Goal: Task Accomplishment & Management: Manage account settings

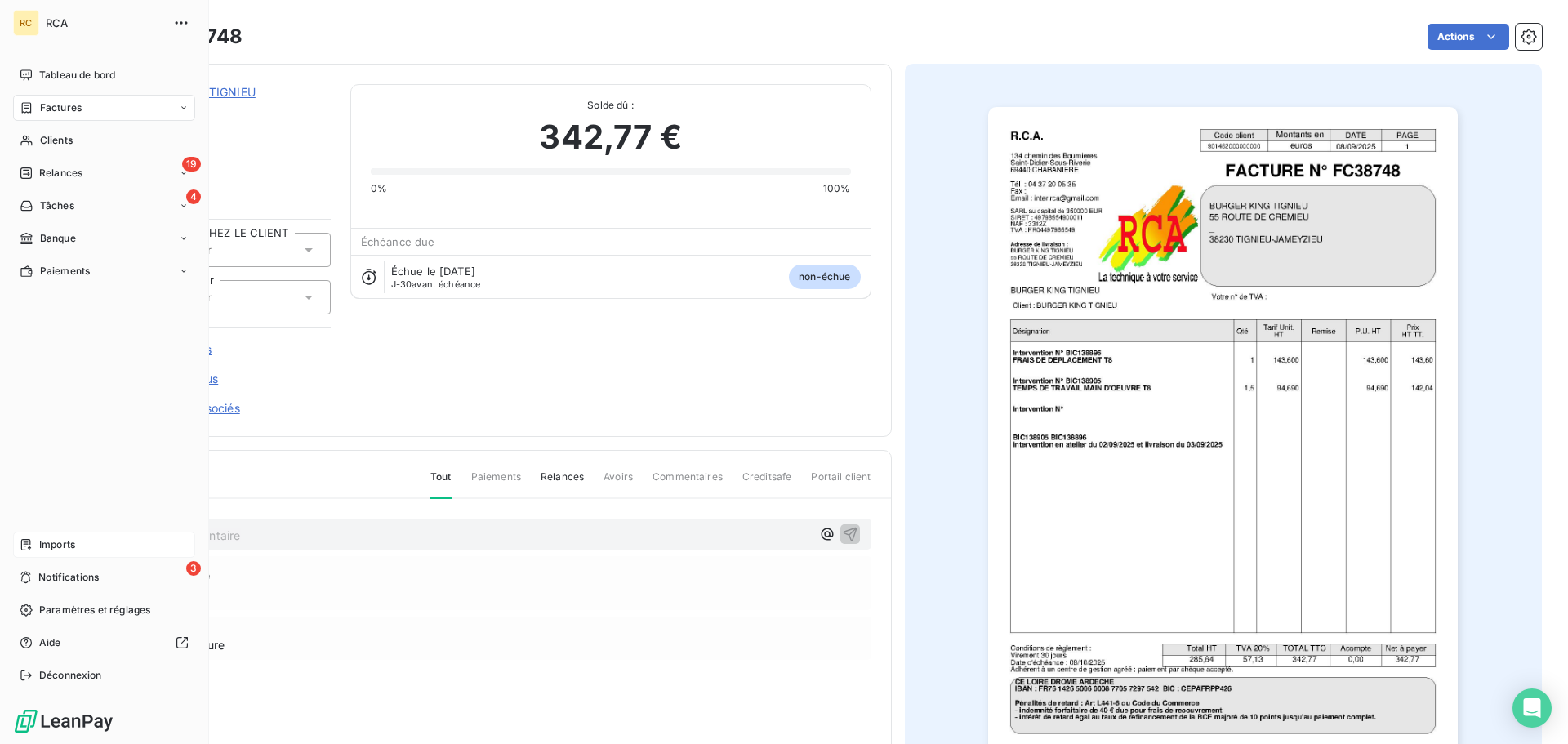
click at [52, 548] on span "Imports" at bounding box center [57, 544] width 36 height 15
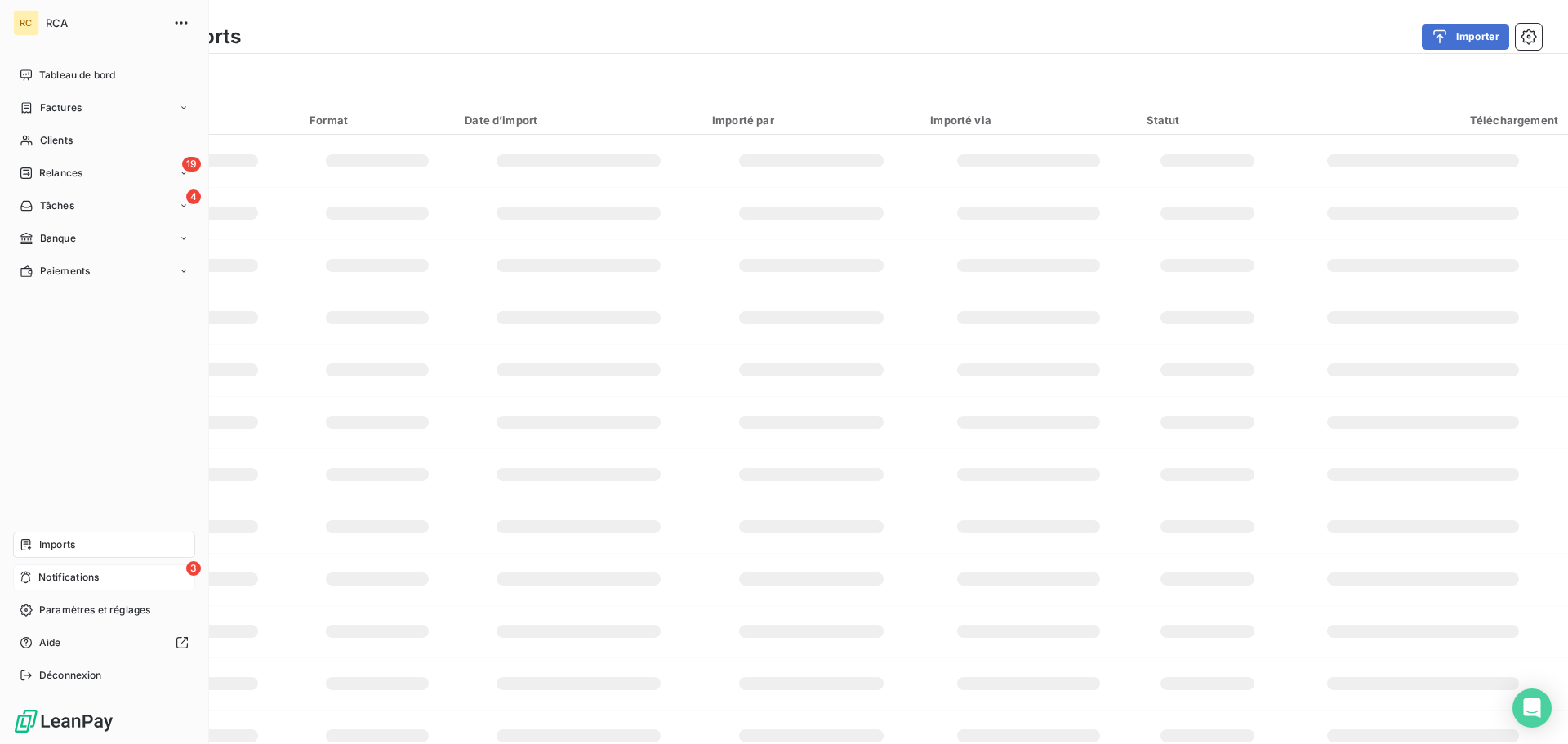
click at [71, 580] on span "Notifications" at bounding box center [69, 577] width 61 height 15
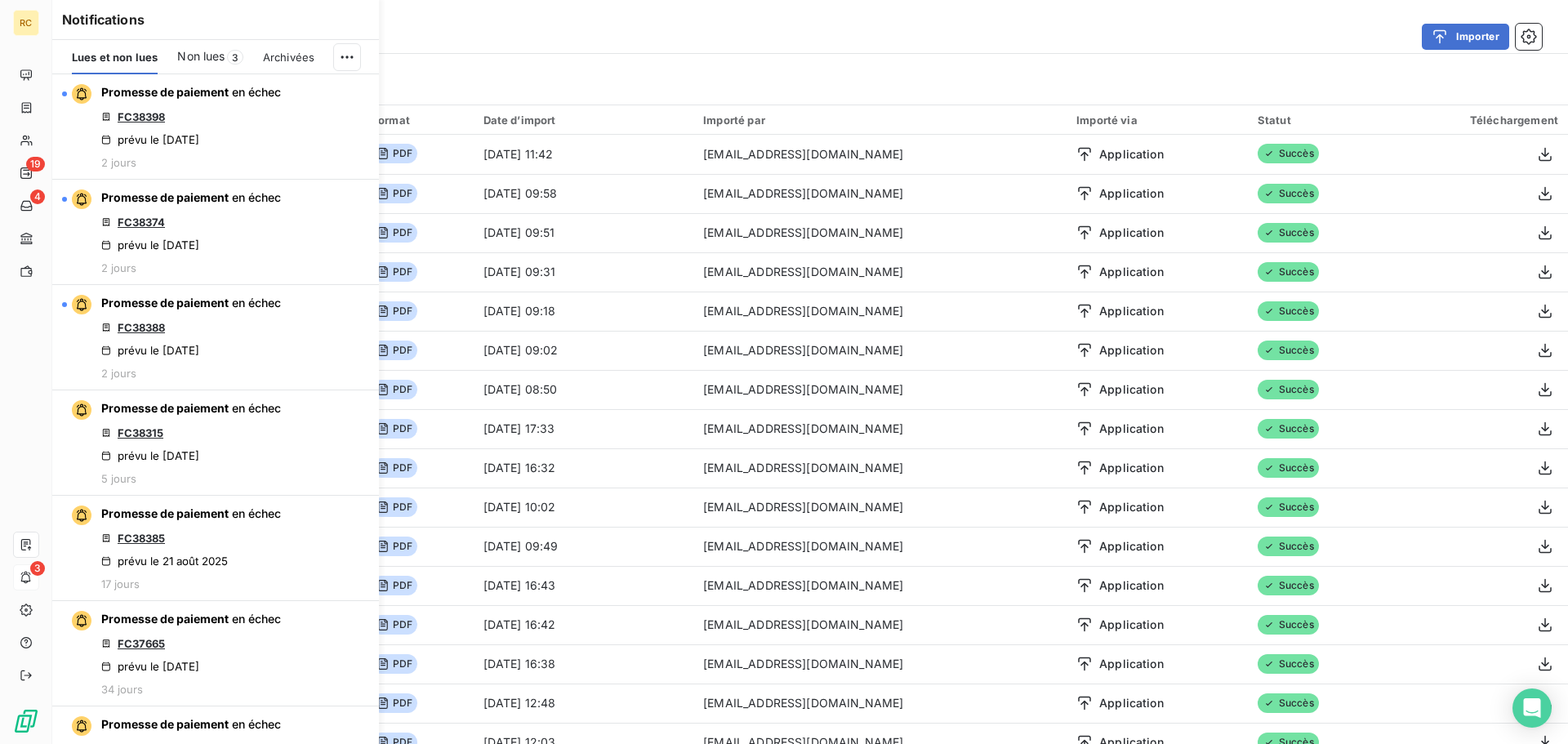
click at [40, 577] on div "Notifications Lues et non lues Non lues 3 Archivées Promesse de paiement en éch…" at bounding box center [199, 372] width 327 height 744
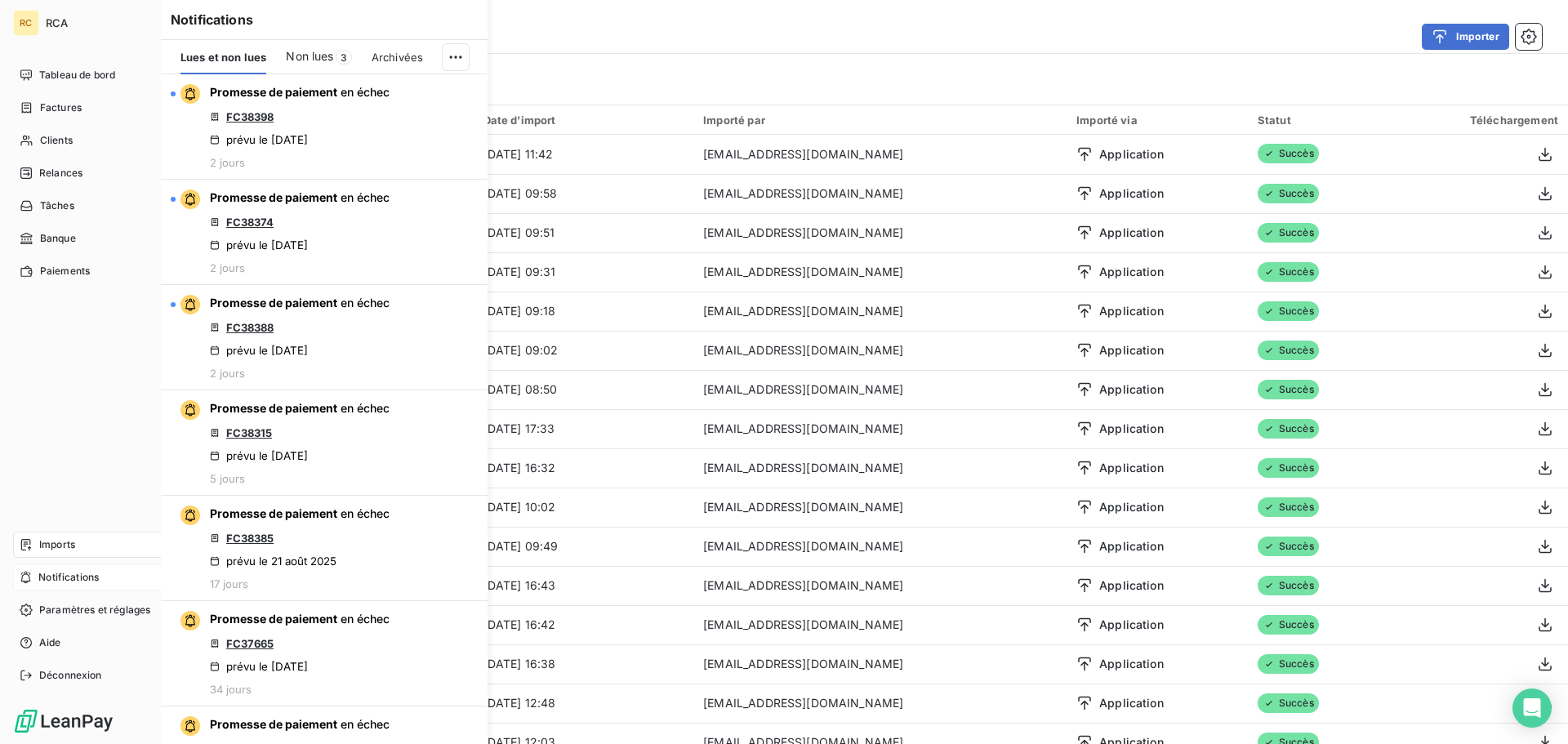
click at [25, 573] on icon at bounding box center [25, 577] width 12 height 13
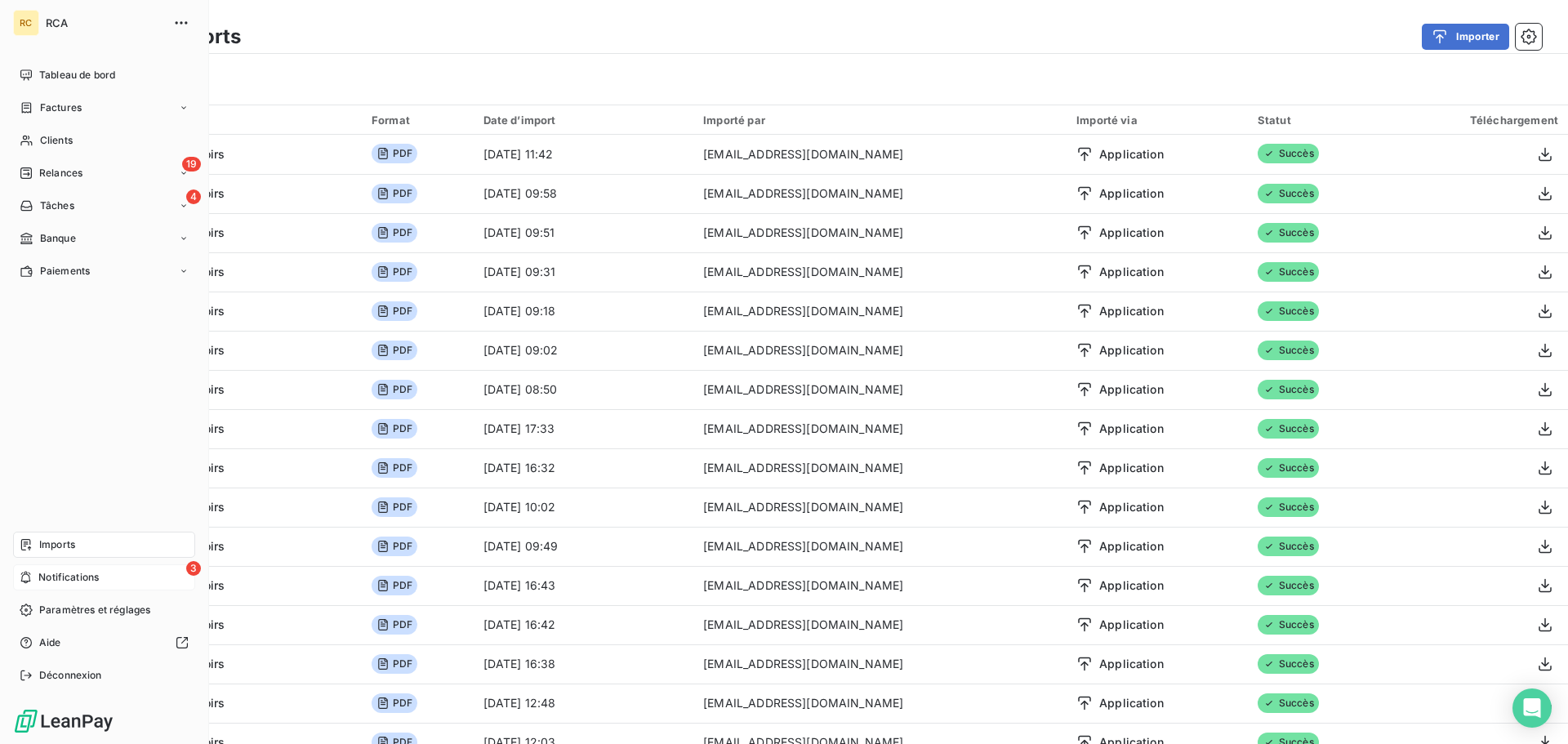
click at [25, 573] on icon at bounding box center [25, 577] width 12 height 13
click at [24, 201] on icon at bounding box center [26, 205] width 14 height 13
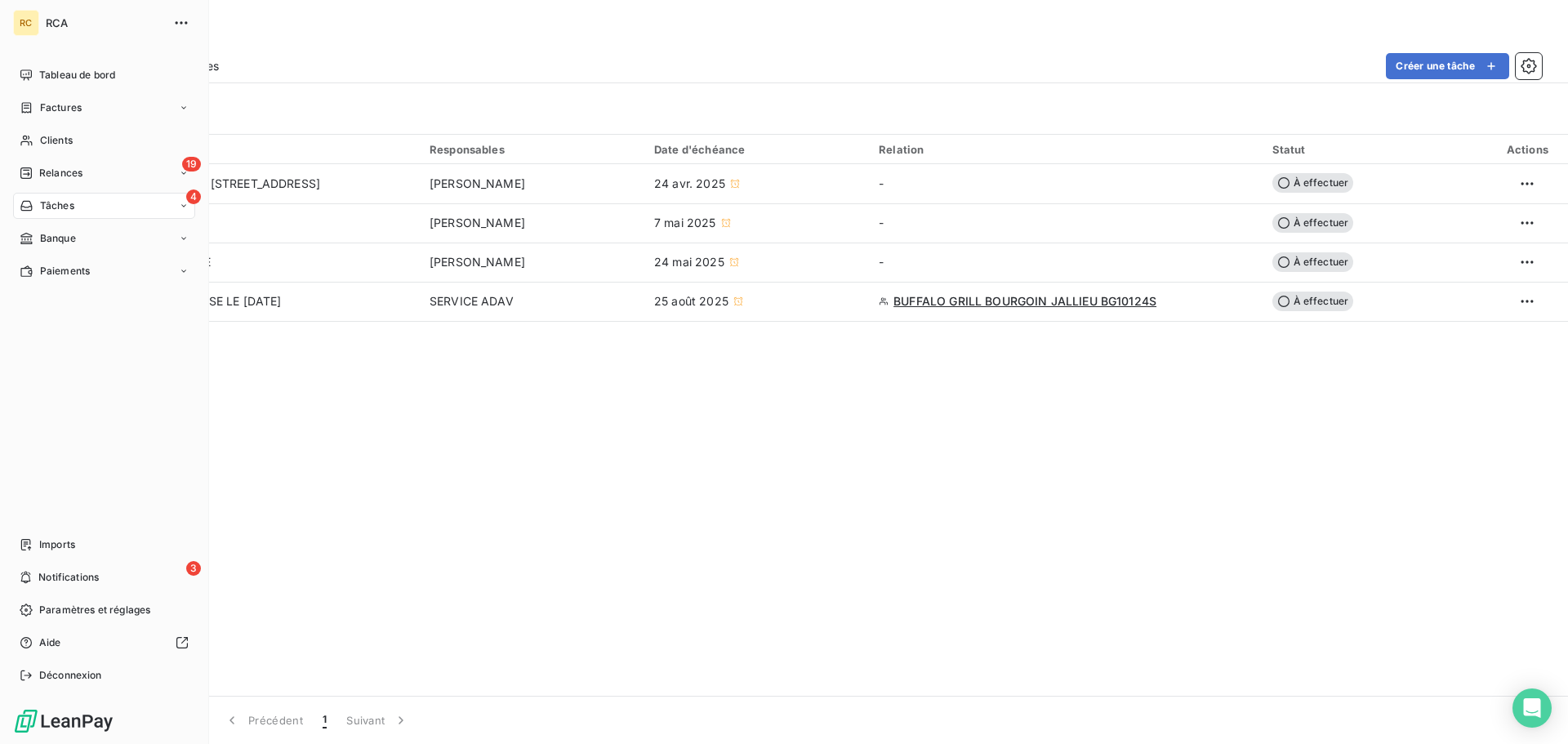
click at [23, 154] on nav "Tableau de bord Factures Clients 19 Relances 4 Tâches Banque Paiements" at bounding box center [104, 173] width 182 height 222
click at [25, 173] on icon at bounding box center [26, 173] width 13 height 13
click at [58, 219] on nav "À effectuer À venir Effectuées Analyse" at bounding box center [114, 255] width 162 height 124
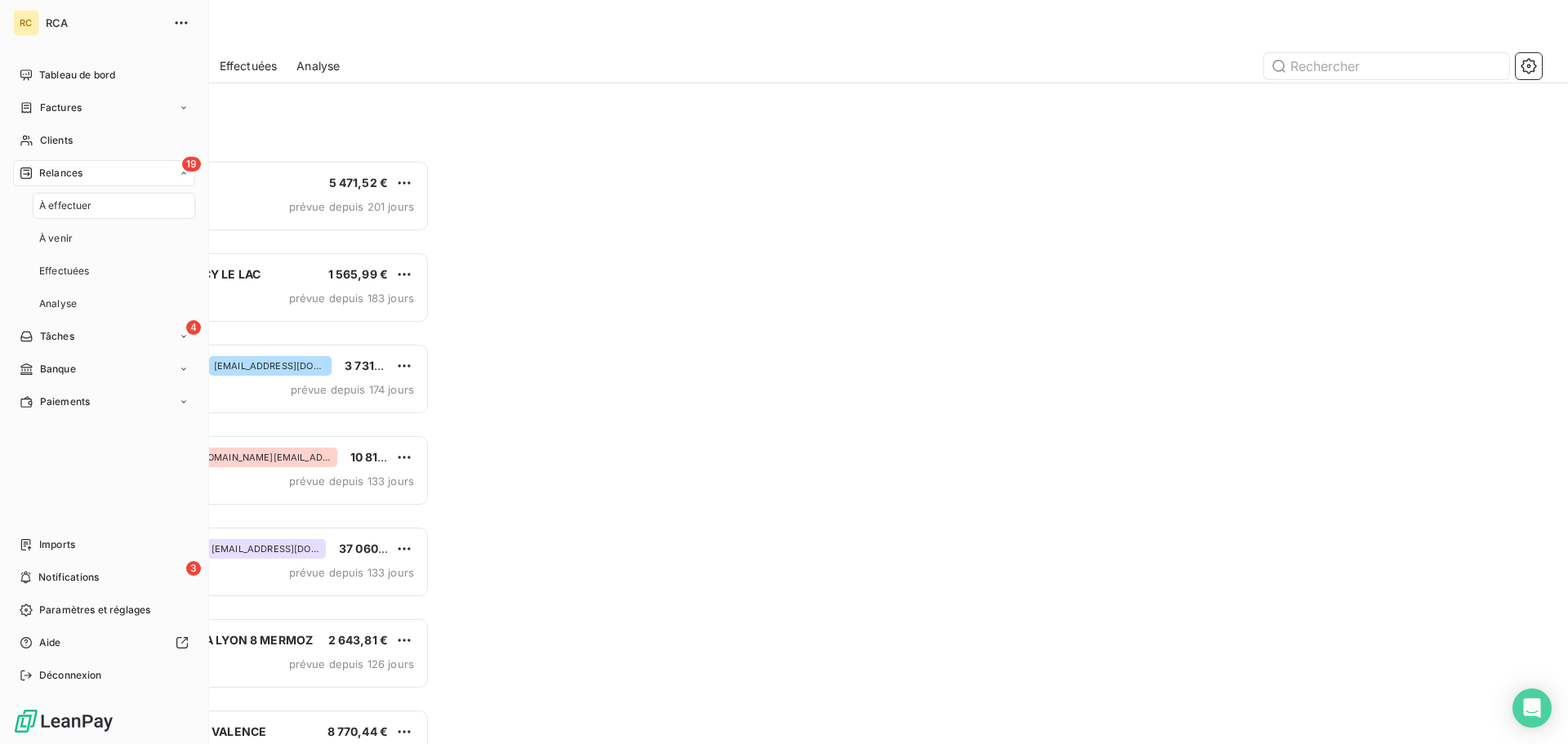
scroll to position [571, 339]
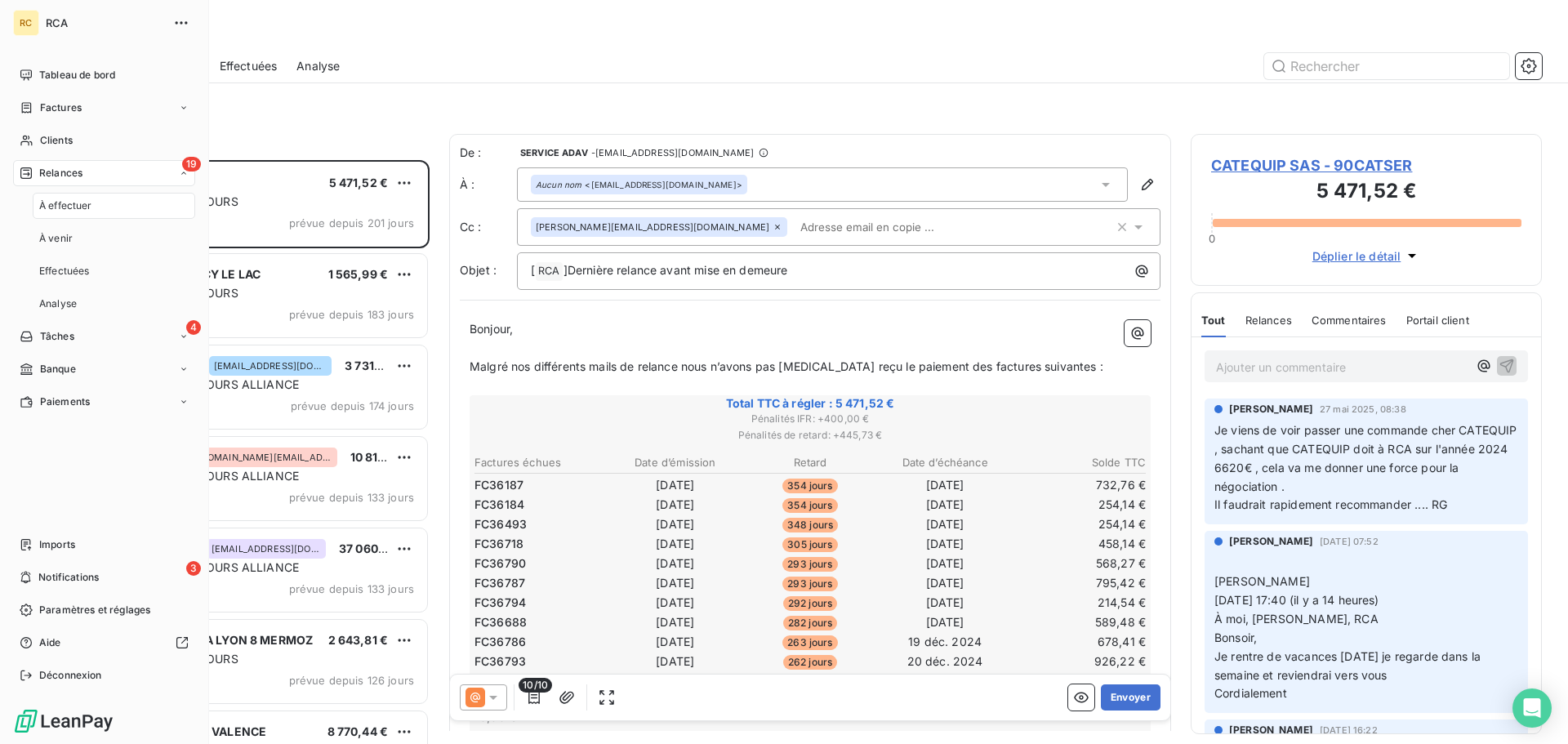
click at [52, 199] on div "À effectuer" at bounding box center [114, 205] width 162 height 26
click at [53, 206] on span "À effectuer" at bounding box center [66, 205] width 53 height 15
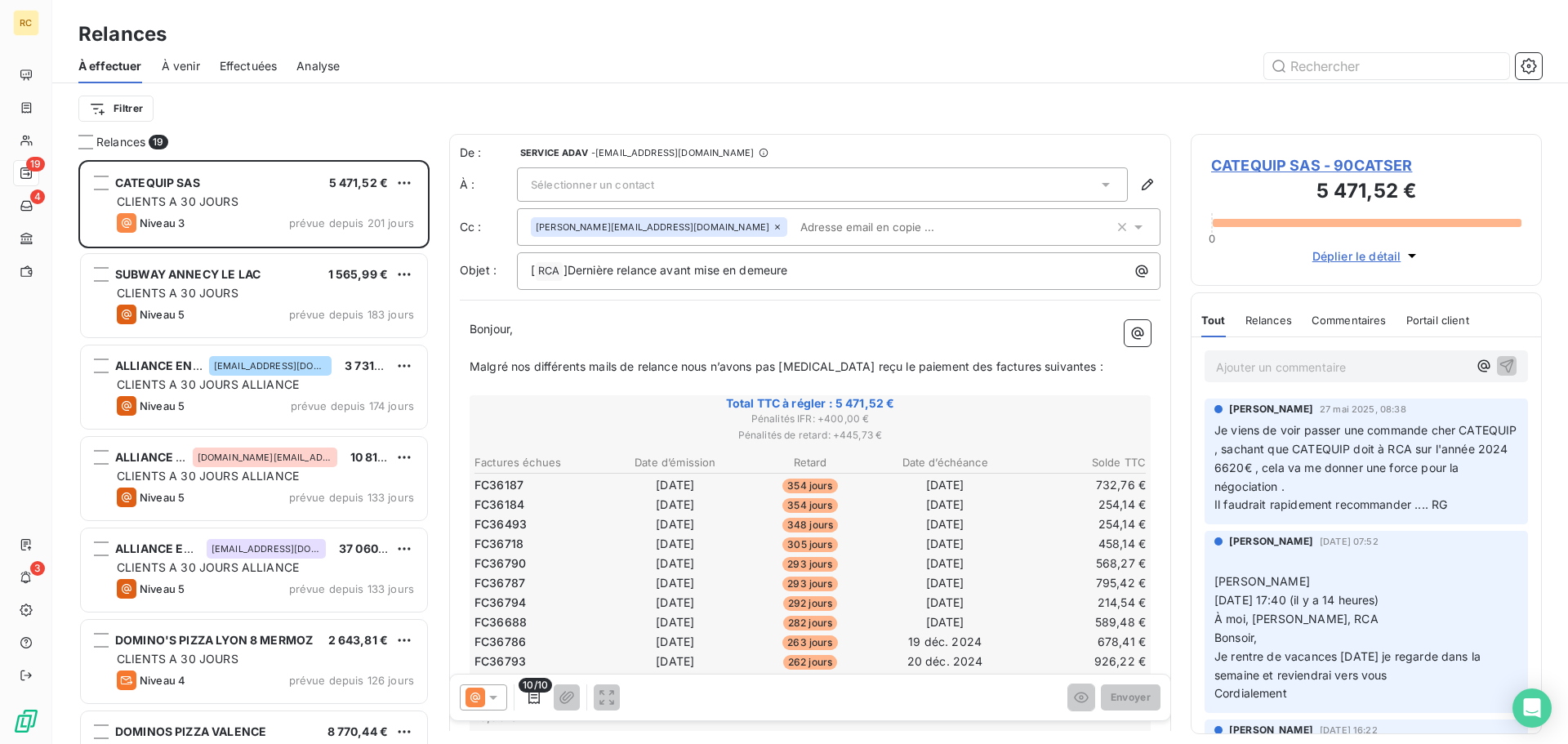
click at [618, 178] on span "Sélectionner un contact" at bounding box center [592, 184] width 124 height 13
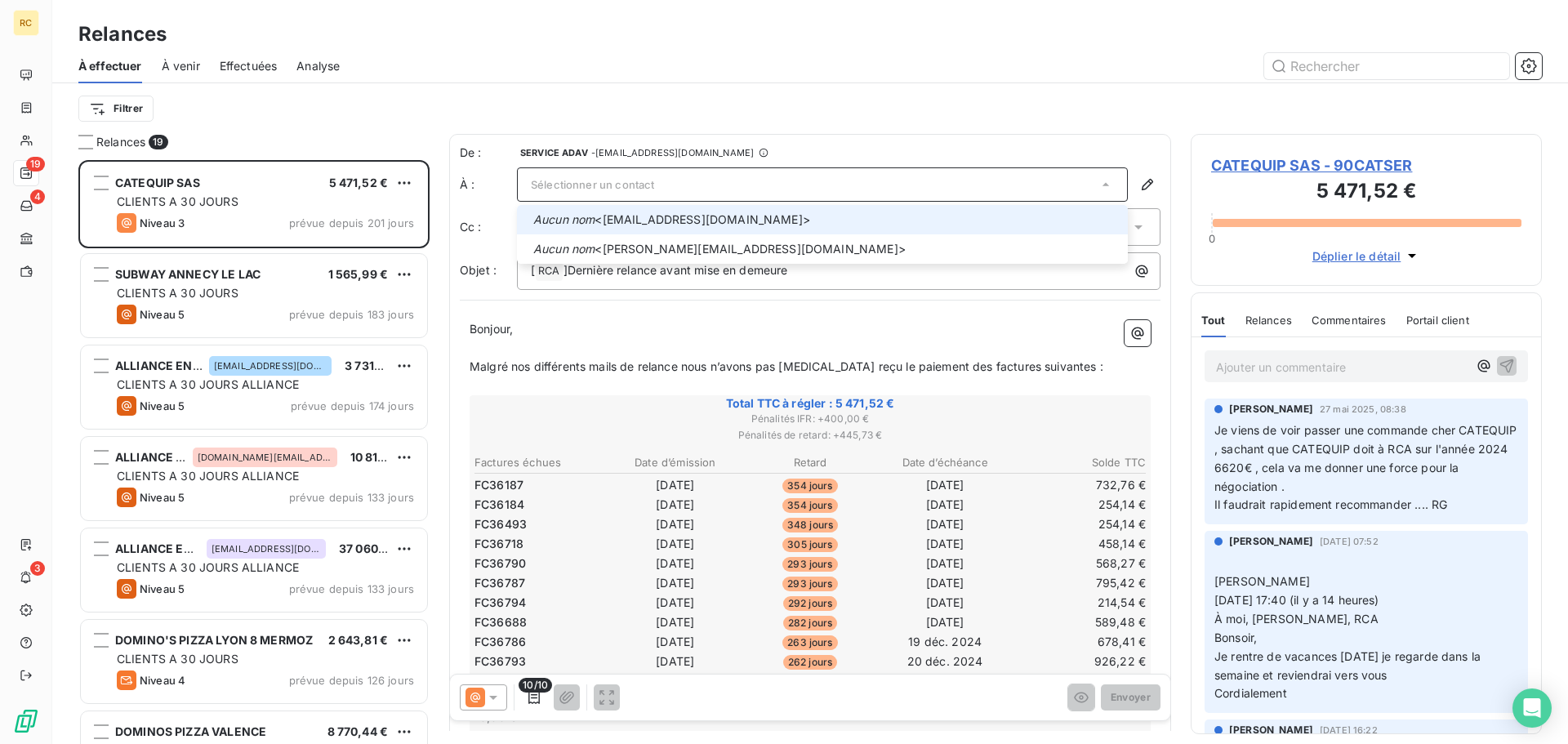
click at [618, 178] on span "Sélectionner un contact" at bounding box center [592, 184] width 124 height 13
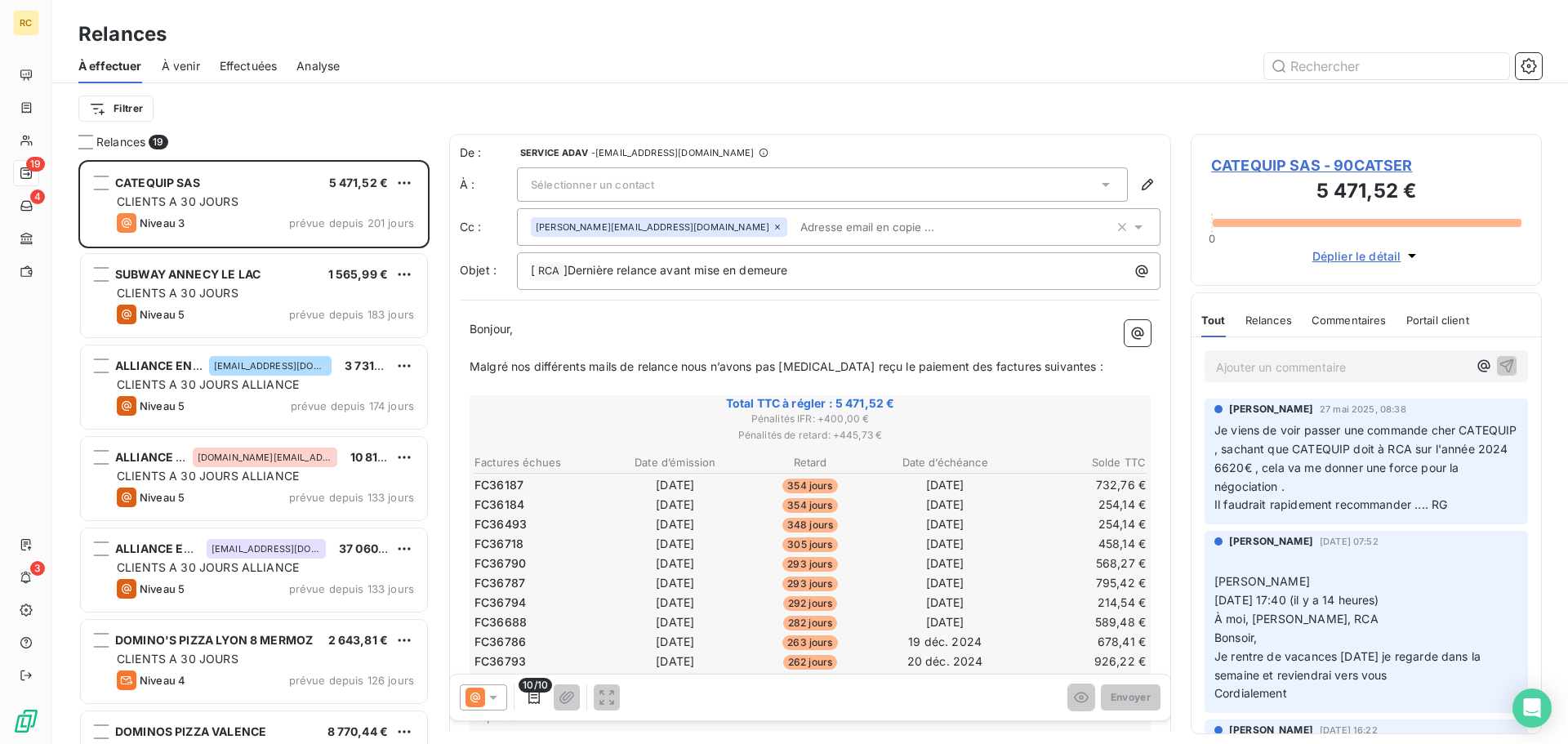
drag, startPoint x: 618, startPoint y: 178, endPoint x: 540, endPoint y: 64, distance: 138.1
click at [540, 64] on div at bounding box center [951, 66] width 1182 height 26
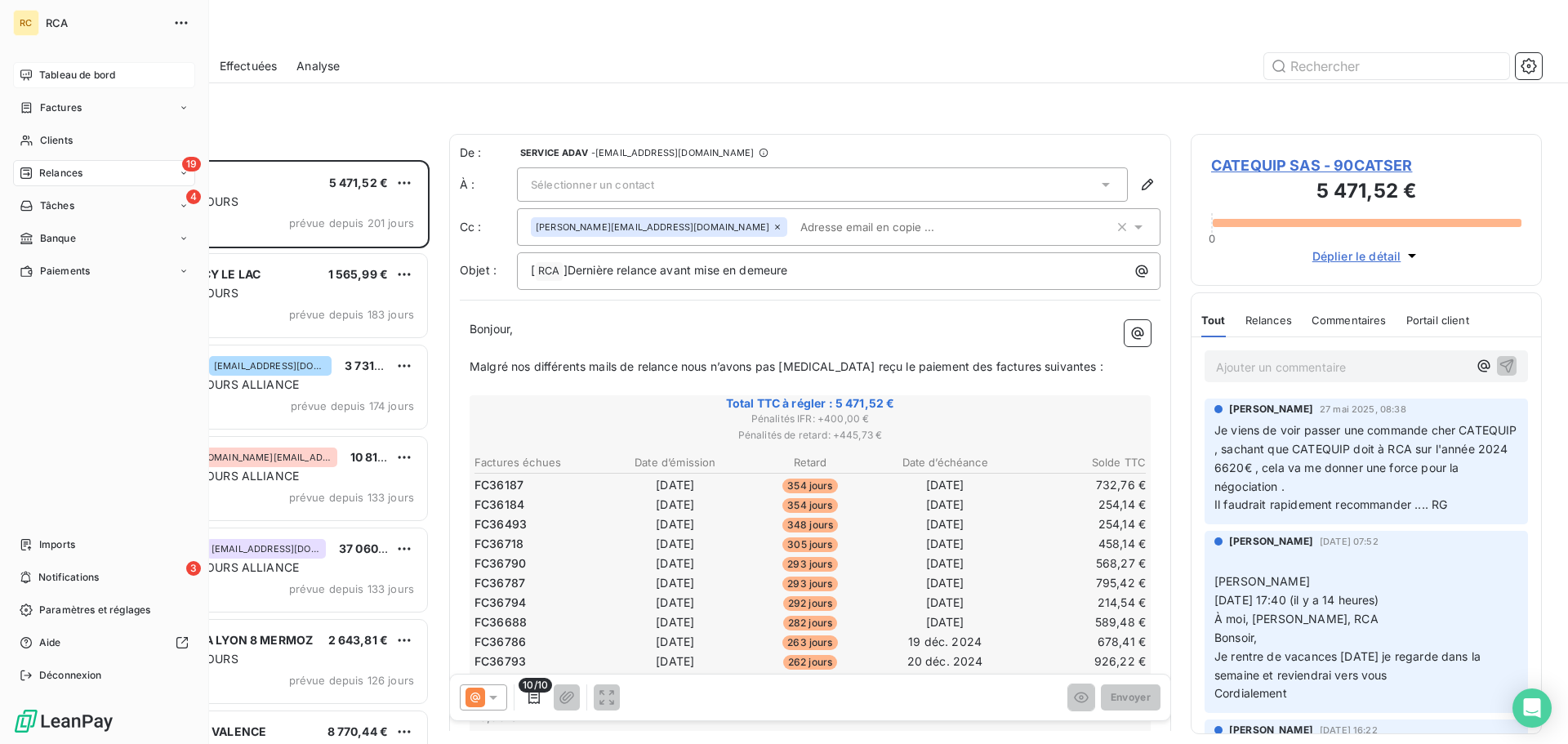
click at [30, 87] on div "Tableau de bord" at bounding box center [104, 75] width 182 height 26
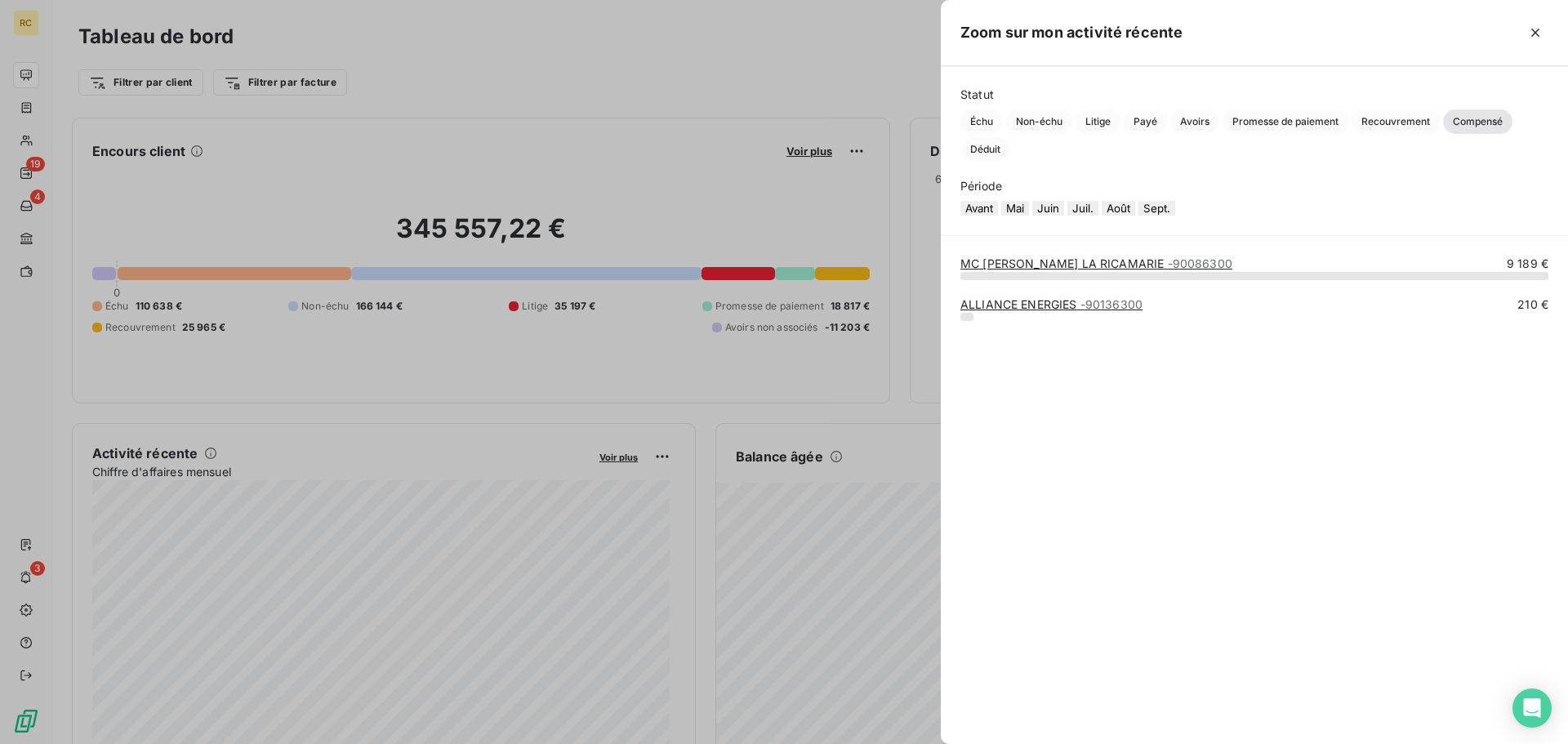
drag, startPoint x: 718, startPoint y: 340, endPoint x: 694, endPoint y: 341, distance: 24.0
click at [718, 341] on div at bounding box center [784, 372] width 1568 height 744
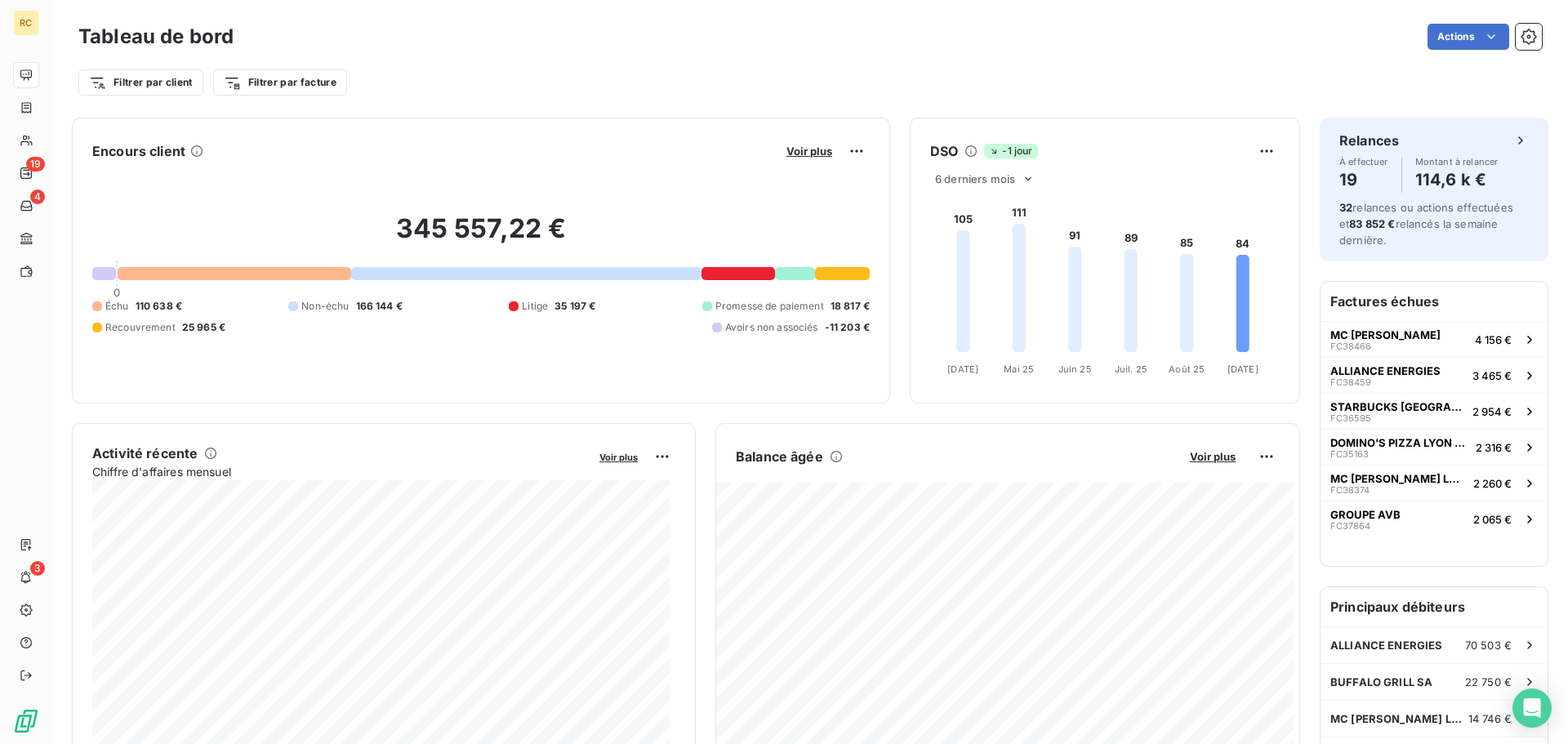
click at [509, 304] on div at bounding box center [513, 306] width 10 height 10
click at [843, 324] on span "-11 203 €" at bounding box center [847, 327] width 45 height 15
click at [856, 396] on div "Encours client Voir plus 345 557,22 € 0 Échu 110 638 € Non-échu 166 144 € Litig…" at bounding box center [481, 260] width 818 height 286
